Goal: Find specific page/section: Find specific page/section

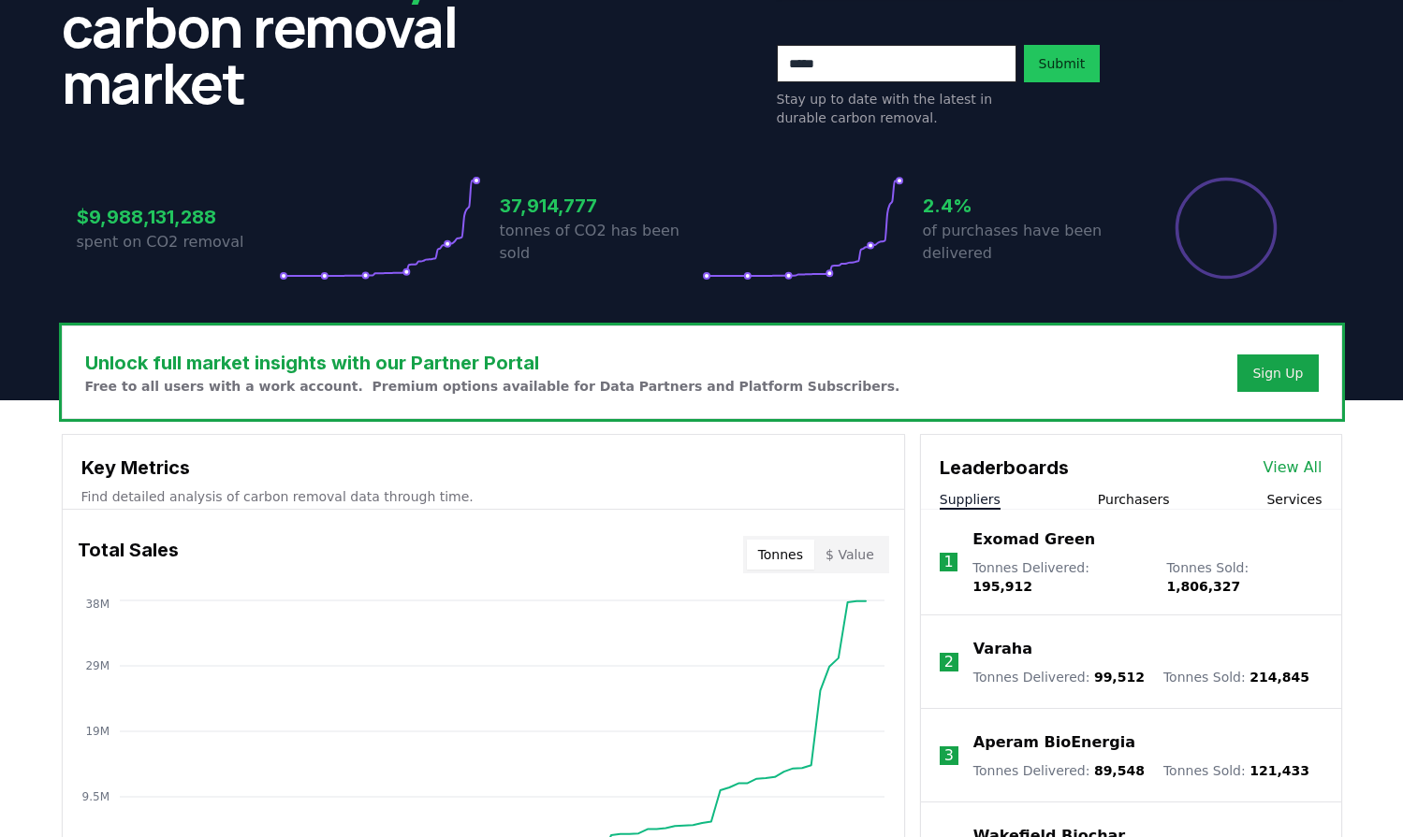
scroll to position [374, 0]
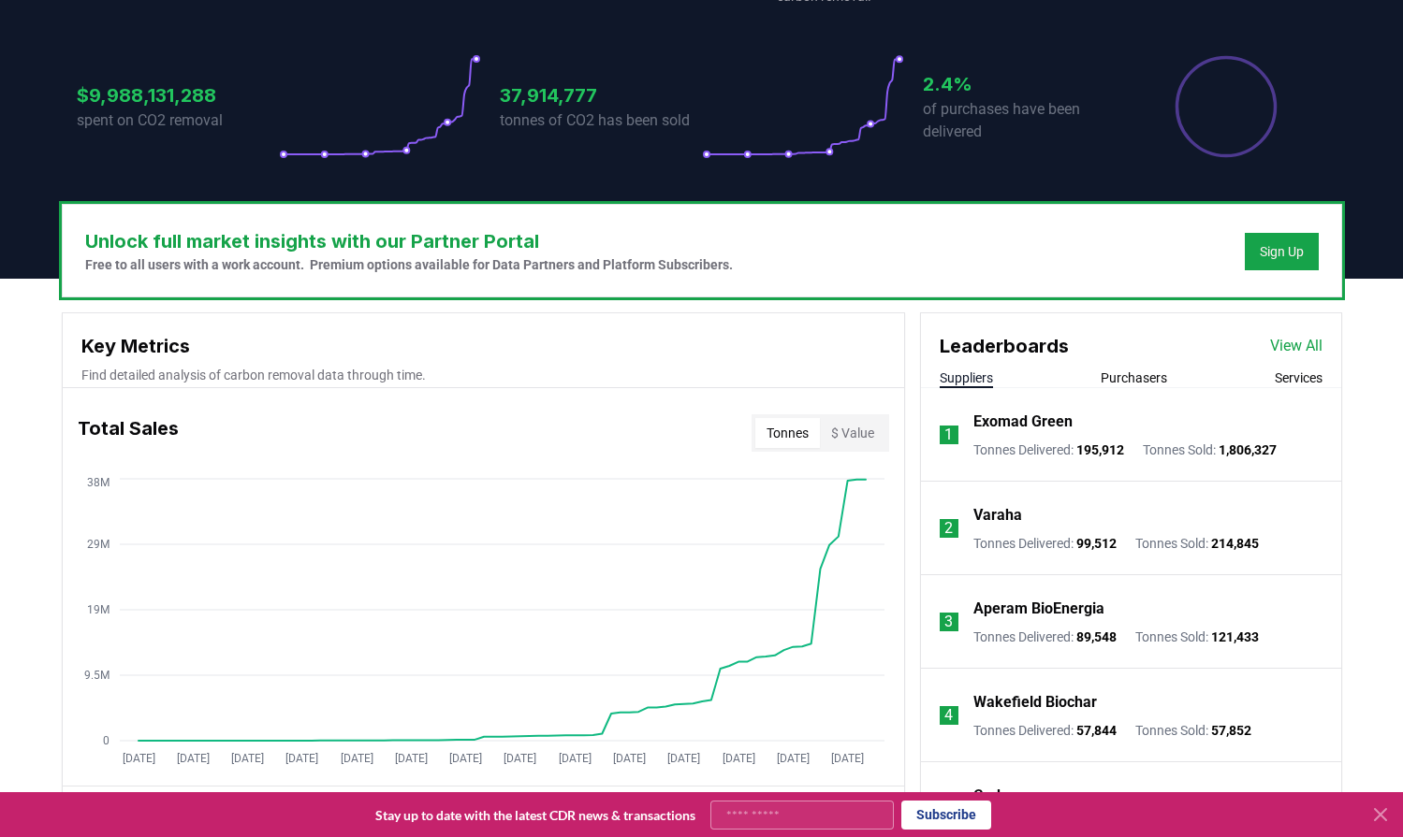
click at [1150, 379] on button "Purchasers" at bounding box center [1133, 378] width 66 height 19
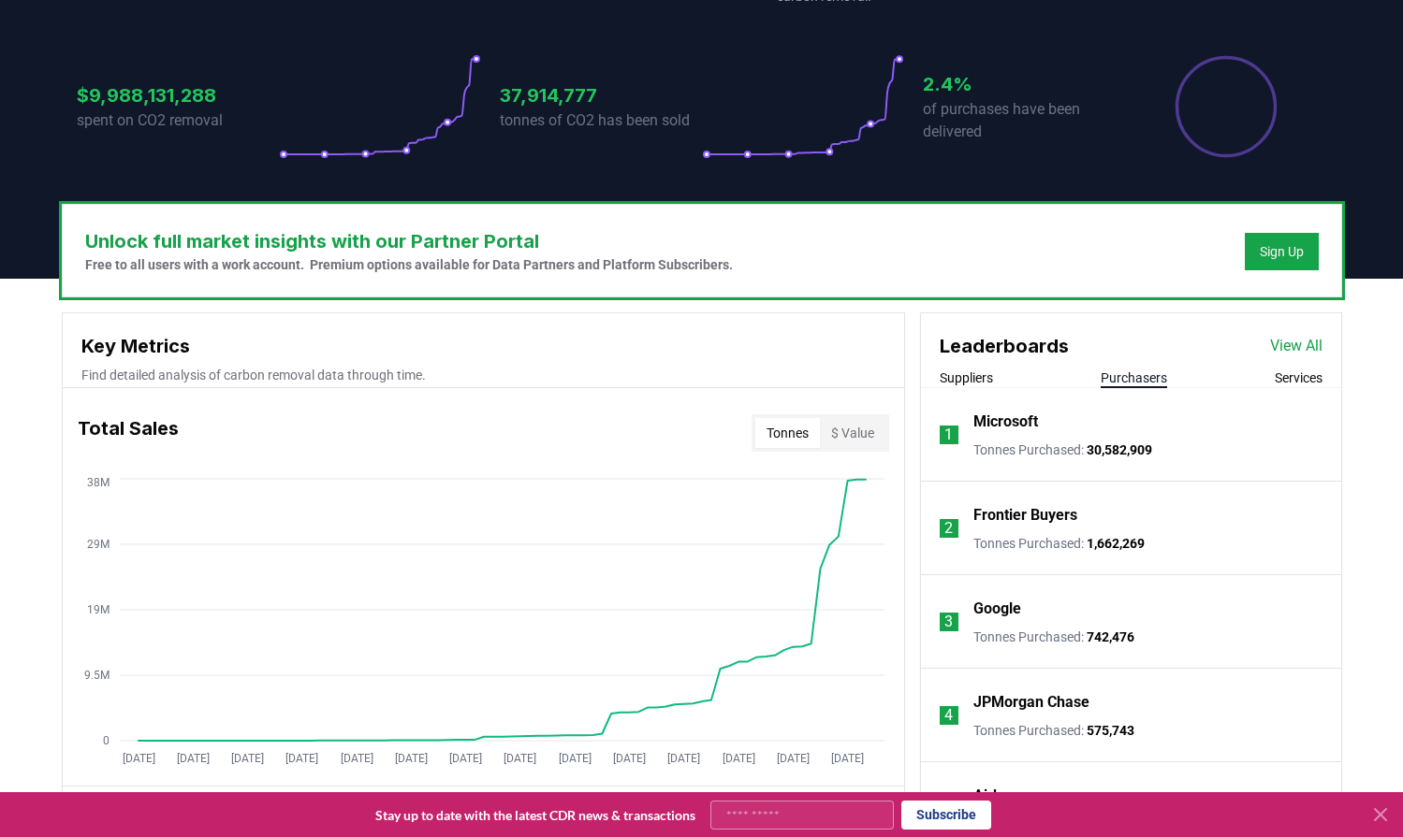
click at [1066, 266] on div "Unlock full market insights with our Partner Portal Free to all users with a wo…" at bounding box center [702, 251] width 1278 height 92
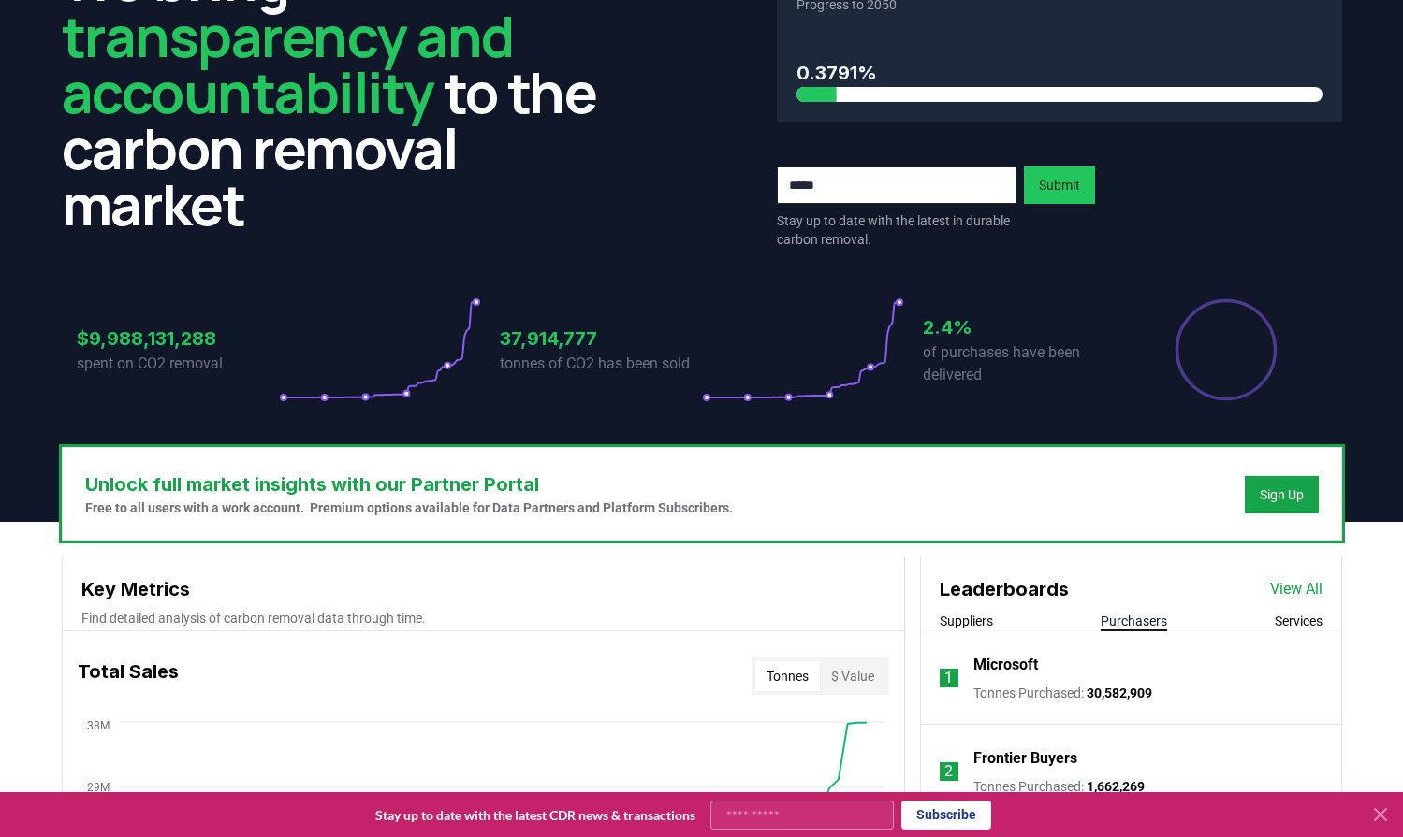
scroll to position [0, 0]
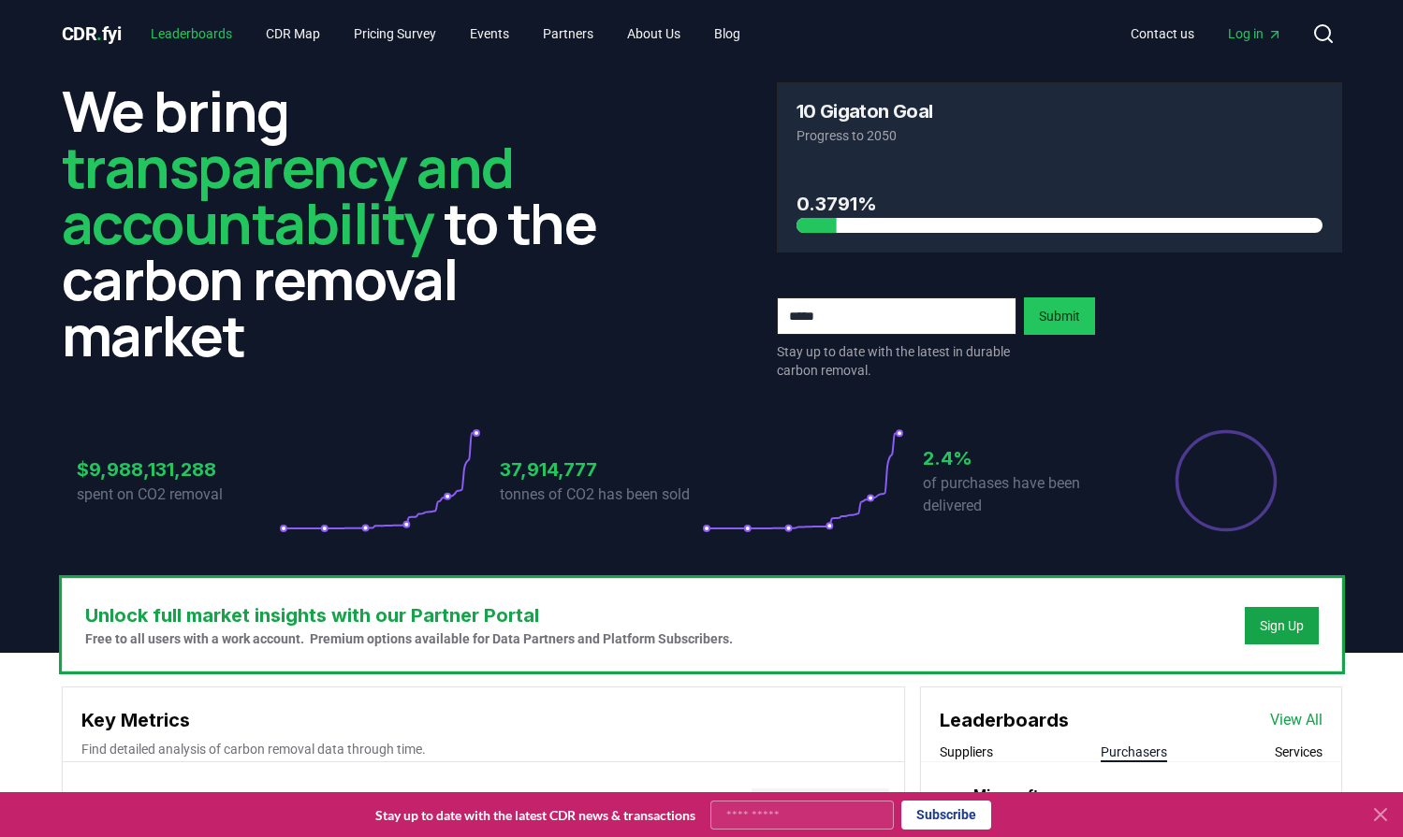
click at [227, 34] on link "Leaderboards" at bounding box center [191, 34] width 111 height 34
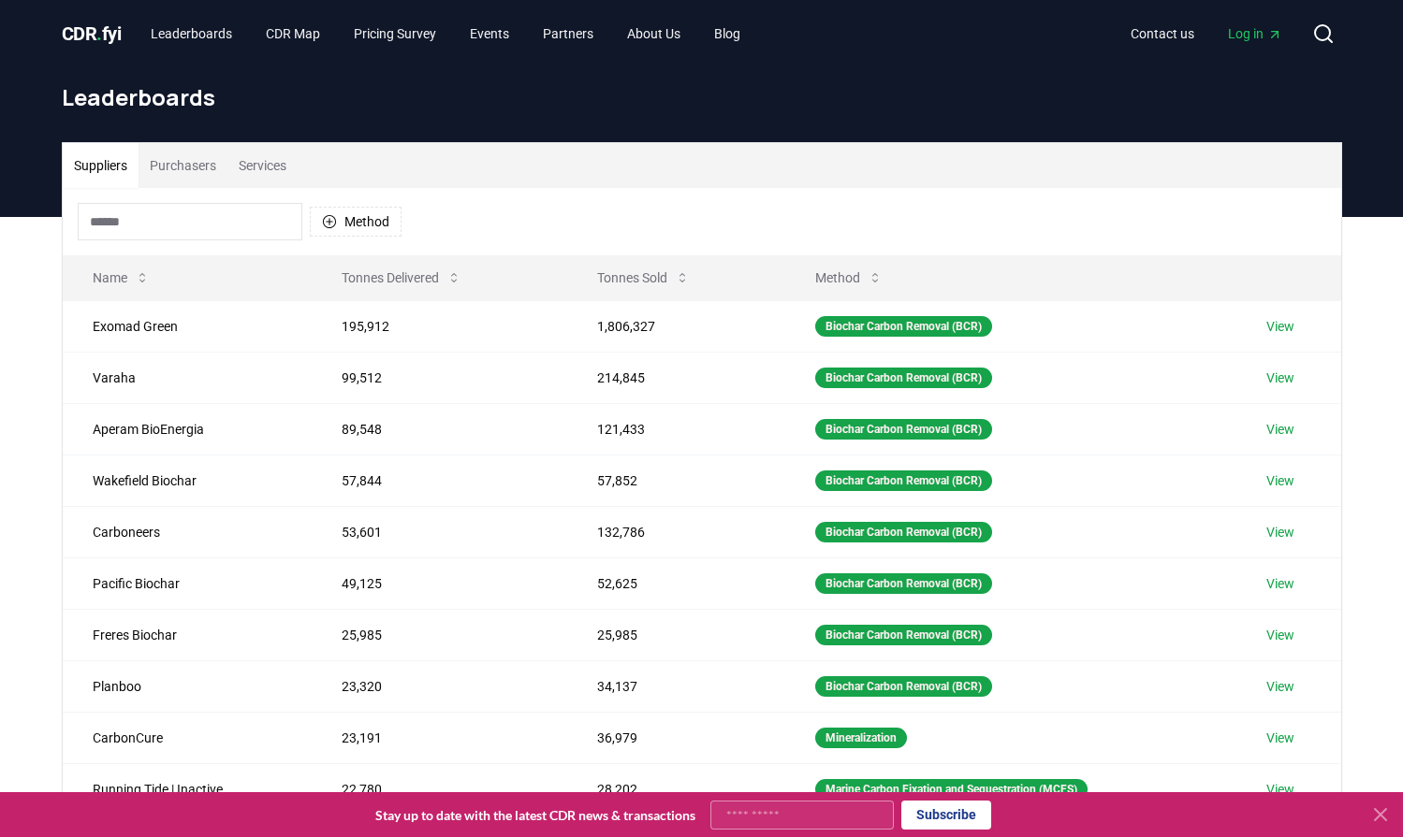
click at [197, 172] on button "Purchasers" at bounding box center [182, 165] width 89 height 45
